Goal: Task Accomplishment & Management: Complete application form

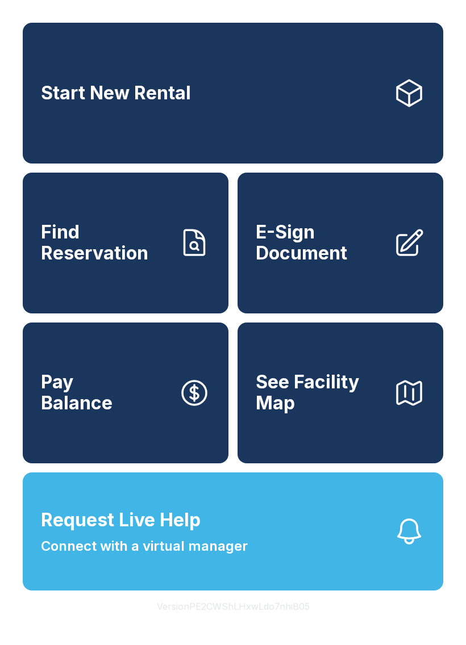
click at [235, 456] on div "Start New Rental Find Reservation E-Sign Document Pay Balance See Facility Map" at bounding box center [233, 243] width 420 height 441
click at [301, 260] on span "E-Sign Document" at bounding box center [320, 242] width 128 height 41
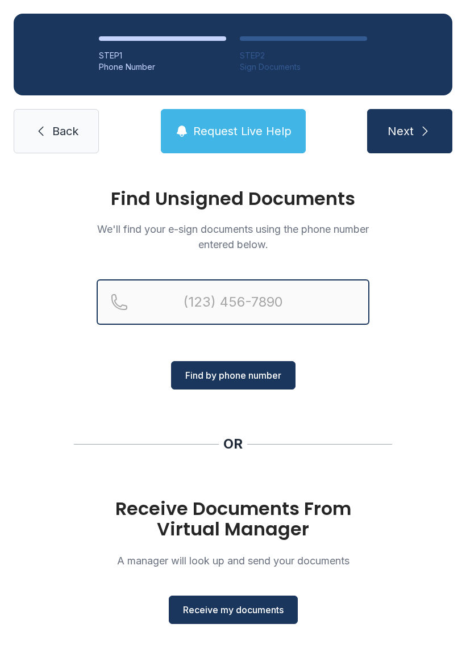
click at [153, 301] on input "Reservation phone number" at bounding box center [233, 302] width 273 height 45
type input "("
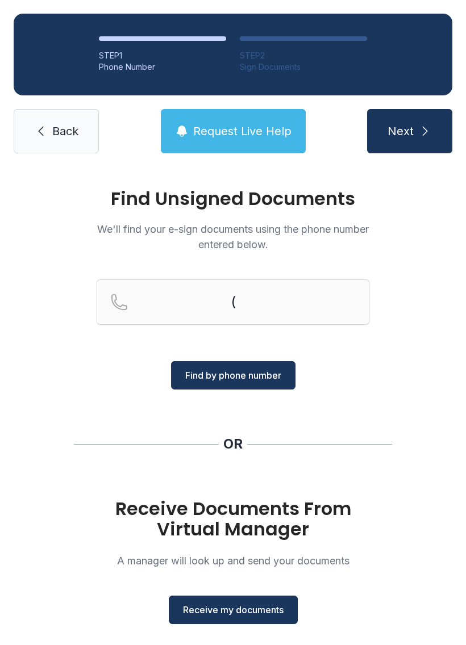
click at [45, 126] on icon at bounding box center [41, 131] width 14 height 14
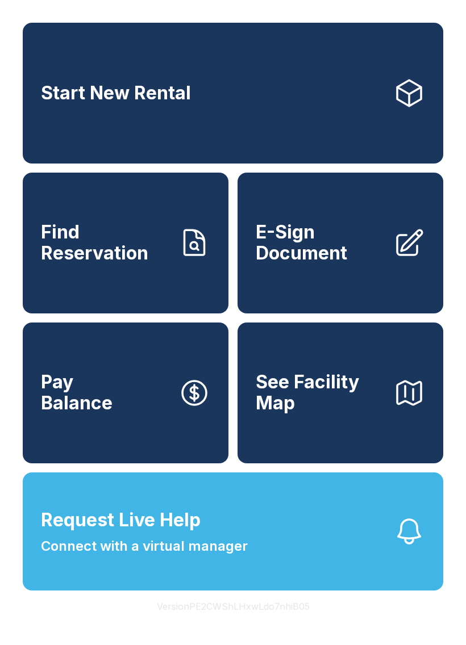
click at [281, 251] on span "E-Sign Document" at bounding box center [320, 242] width 128 height 41
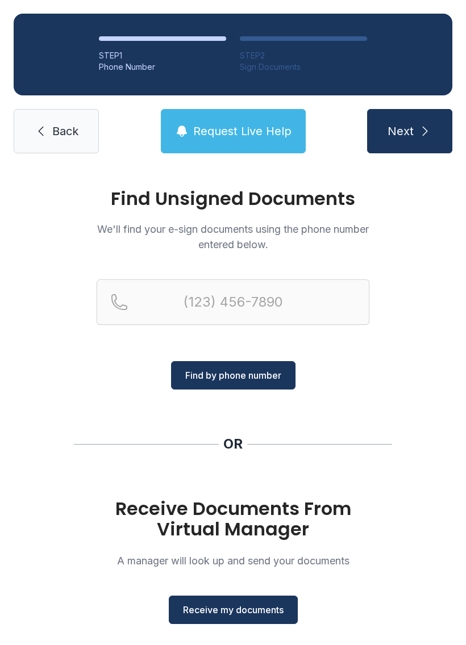
click at [411, 123] on button "Next" at bounding box center [409, 131] width 85 height 44
type input "("
click at [199, 611] on span "Receive my documents" at bounding box center [233, 610] width 101 height 14
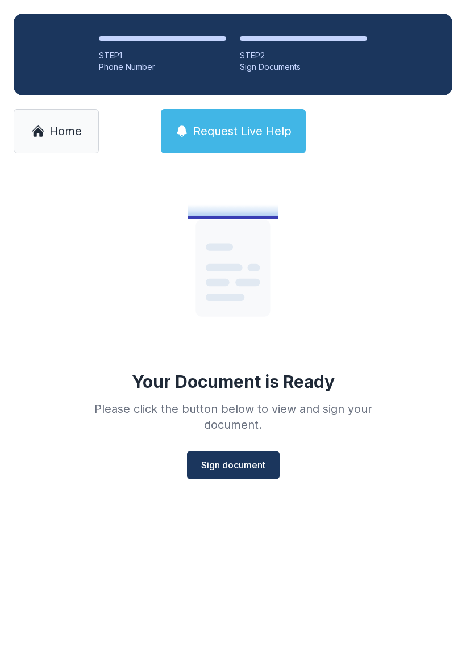
click at [214, 456] on button "Sign document" at bounding box center [233, 465] width 93 height 28
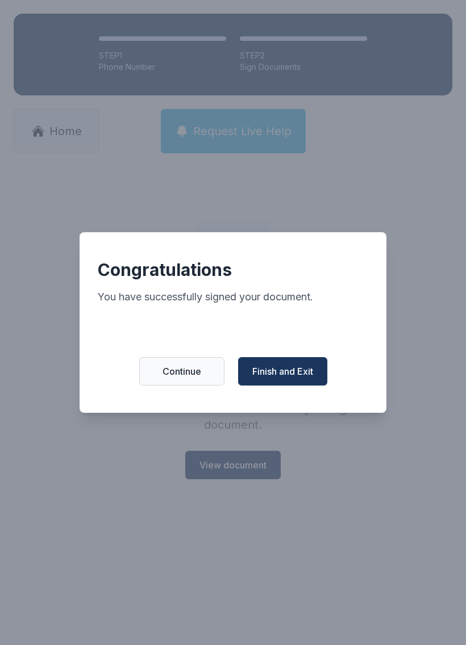
click at [289, 374] on span "Finish and Exit" at bounding box center [282, 372] width 61 height 14
